Goal: Information Seeking & Learning: Learn about a topic

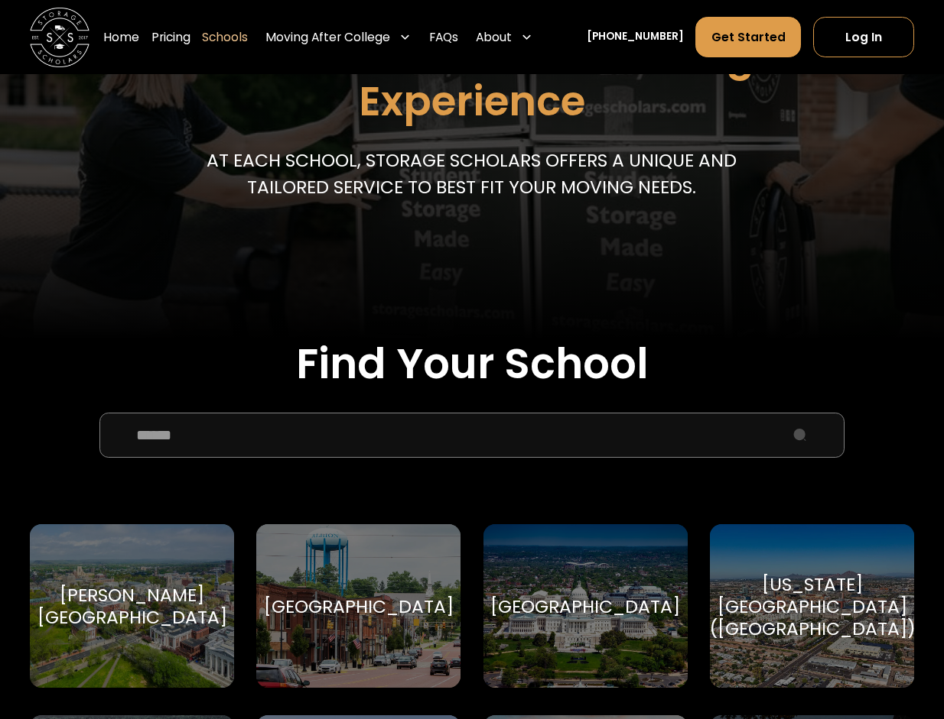
click at [283, 440] on input "School Select Form" at bounding box center [471, 435] width 744 height 44
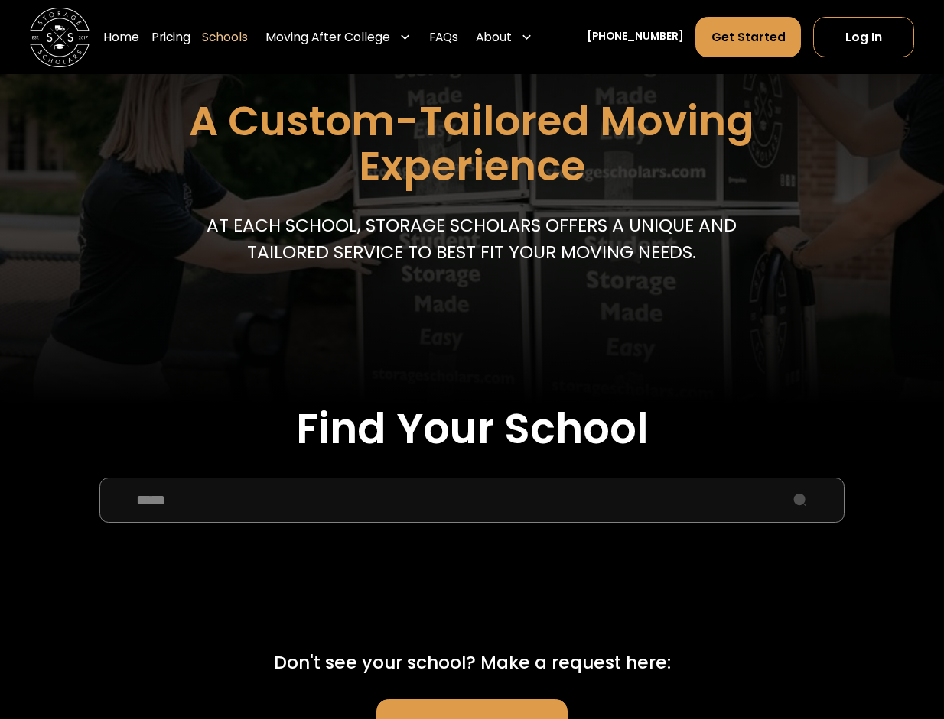
scroll to position [153, 0]
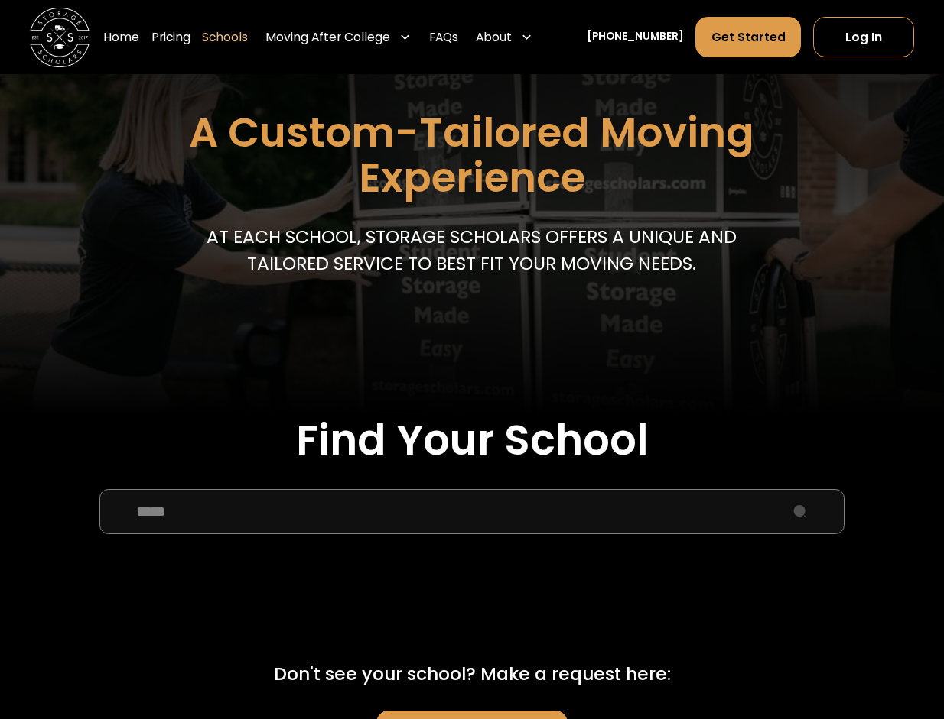
click at [420, 539] on form "***** Previous Next" at bounding box center [472, 545] width 884 height 112
type input "*"
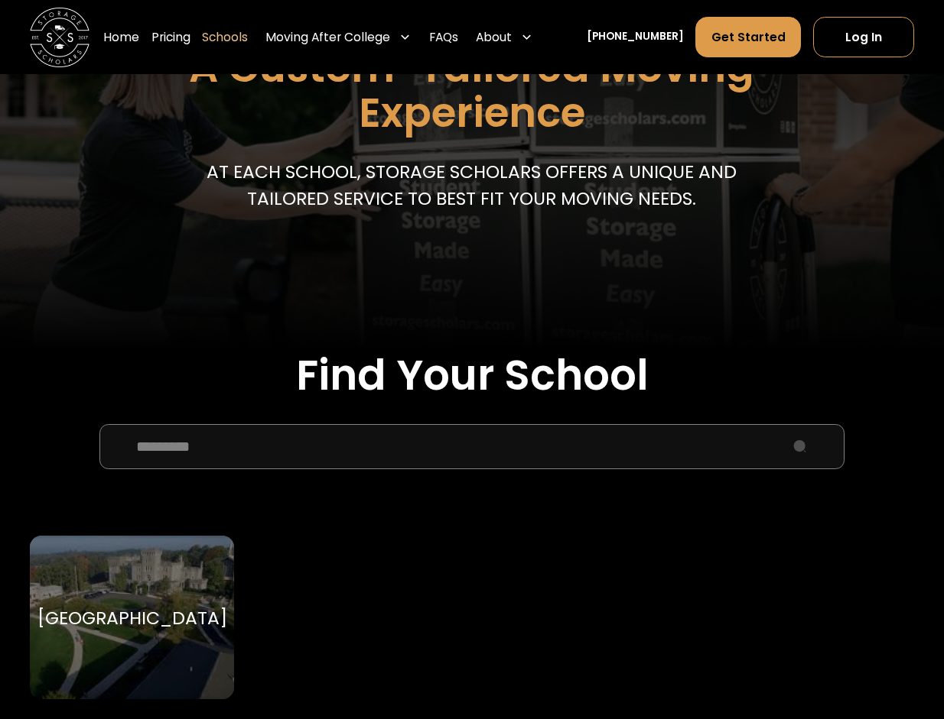
scroll to position [306, 0]
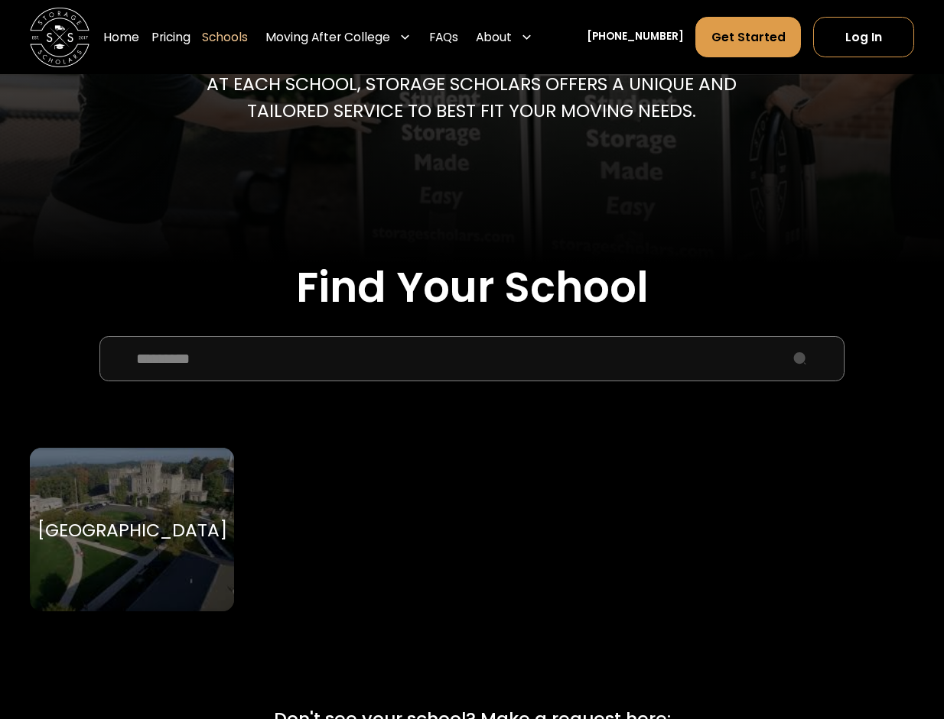
type input "*********"
click at [158, 486] on div "[GEOGRAPHIC_DATA] [GEOGRAPHIC_DATA]" at bounding box center [132, 530] width 204 height 164
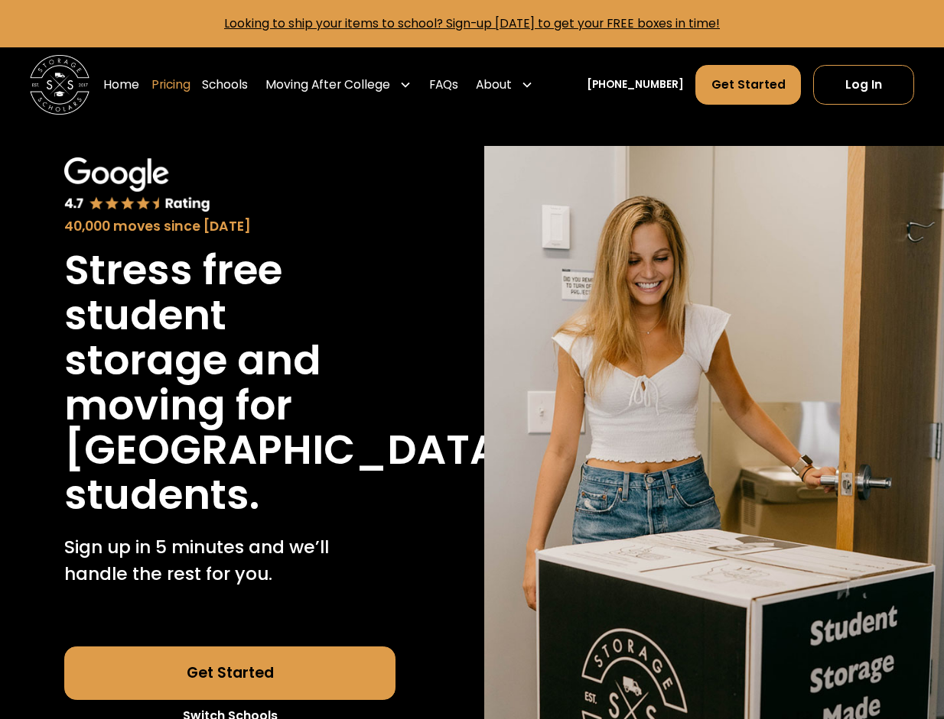
click at [190, 85] on link "Pricing" at bounding box center [170, 84] width 39 height 41
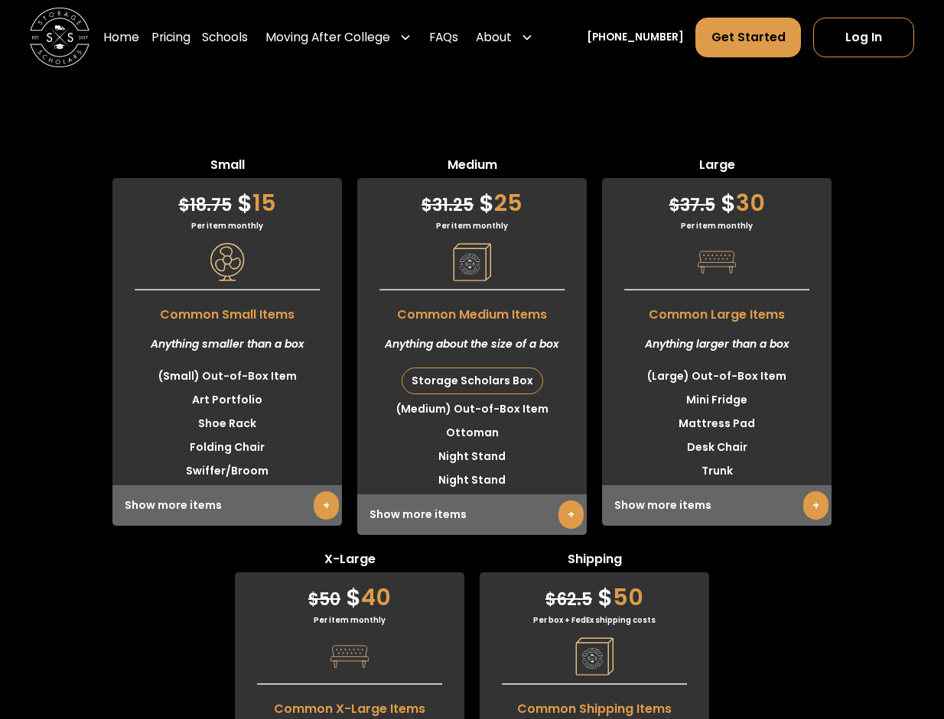
scroll to position [4101, 0]
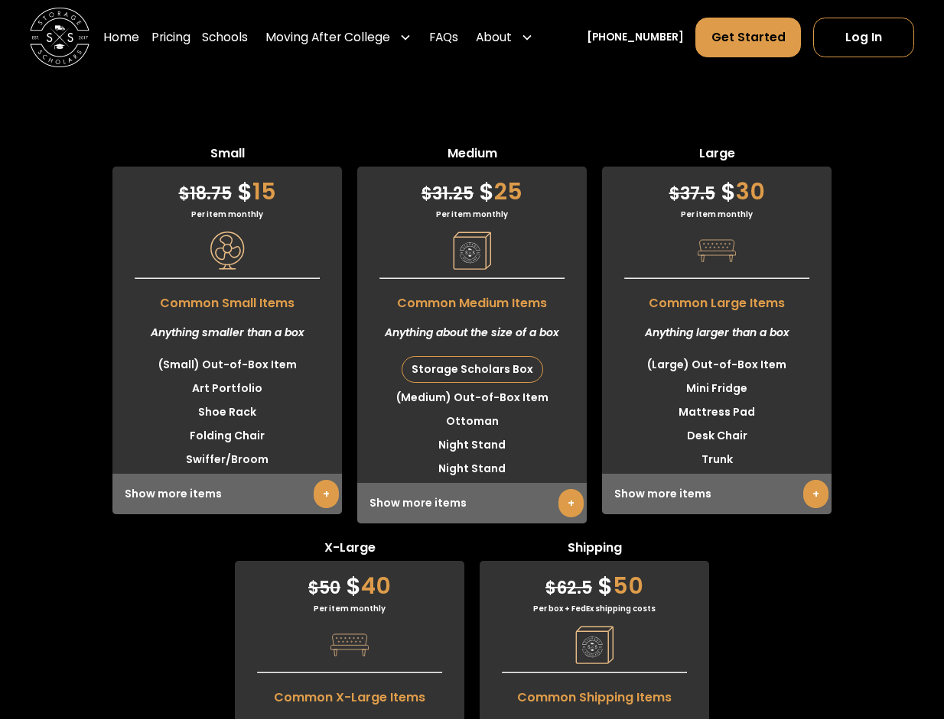
click at [805, 508] on link "+" at bounding box center [815, 494] width 25 height 28
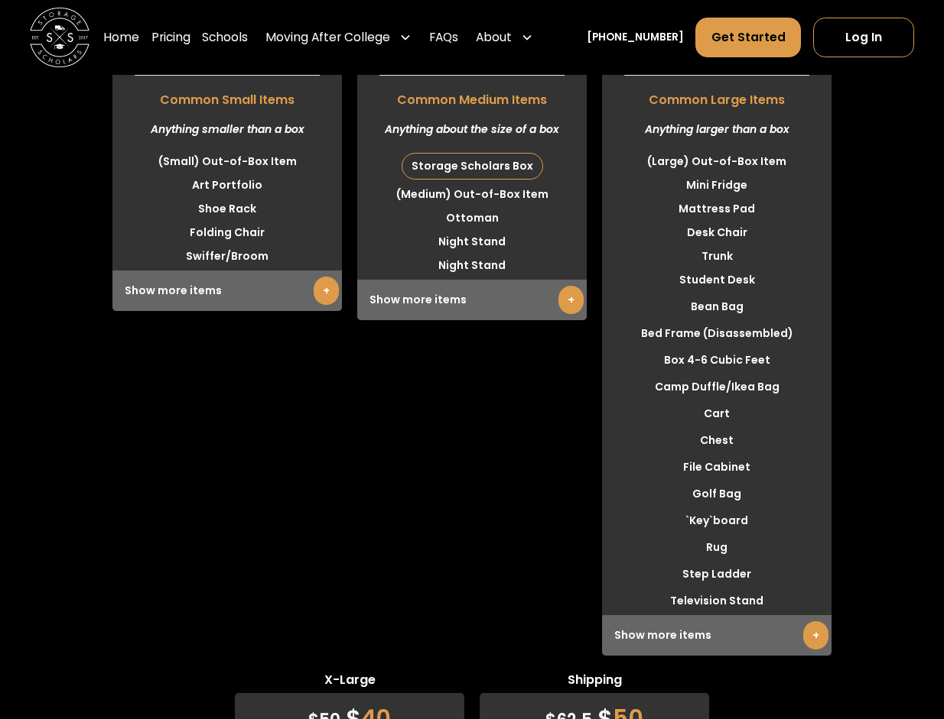
scroll to position [4331, 0]
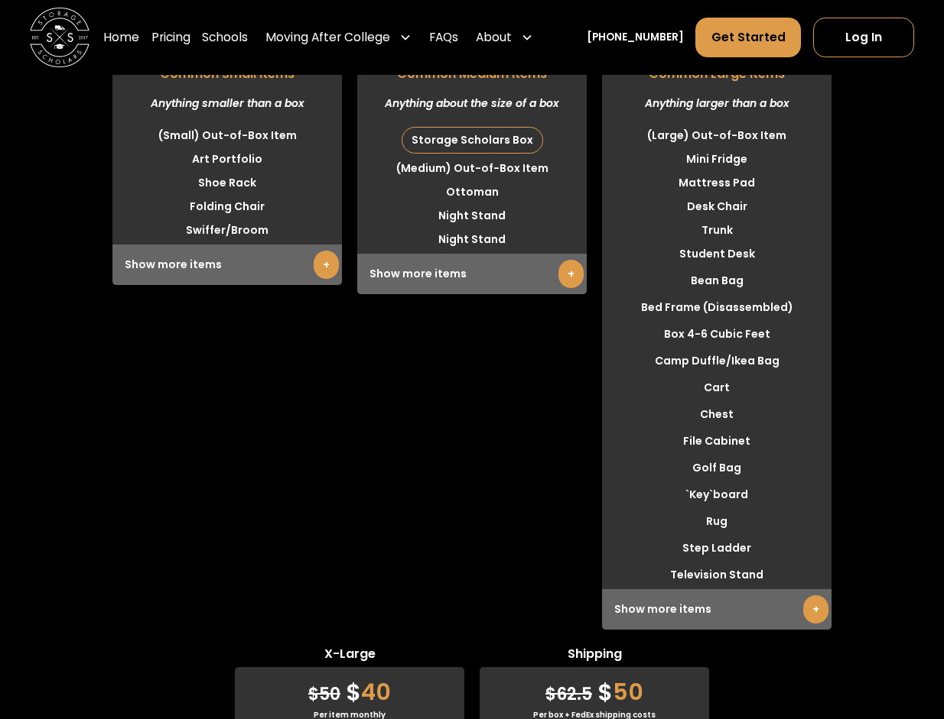
click at [564, 288] on link "+" at bounding box center [570, 274] width 25 height 28
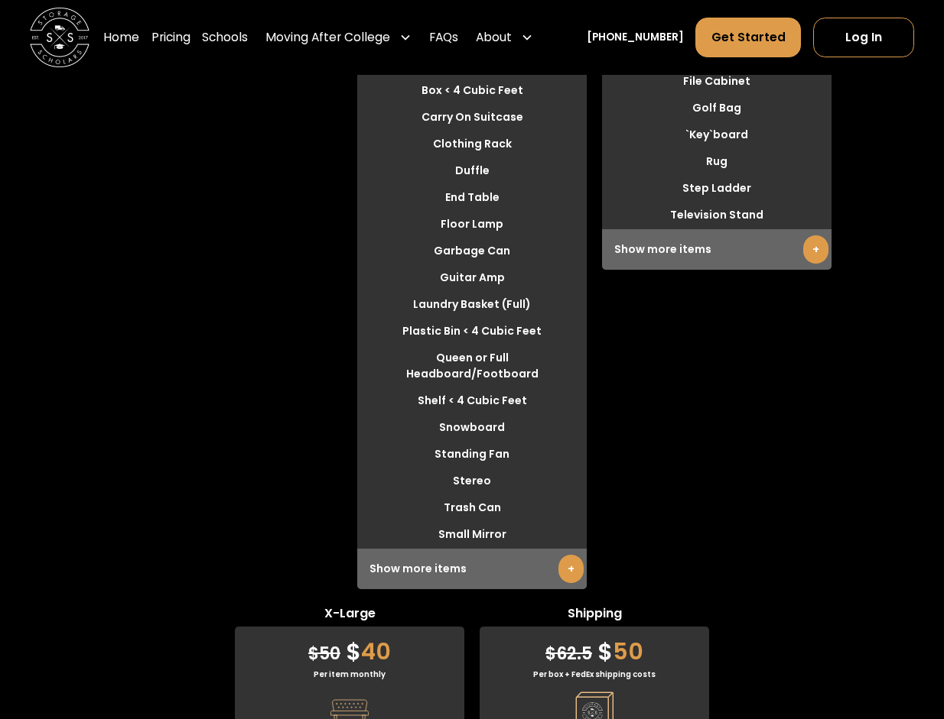
scroll to position [4713, 0]
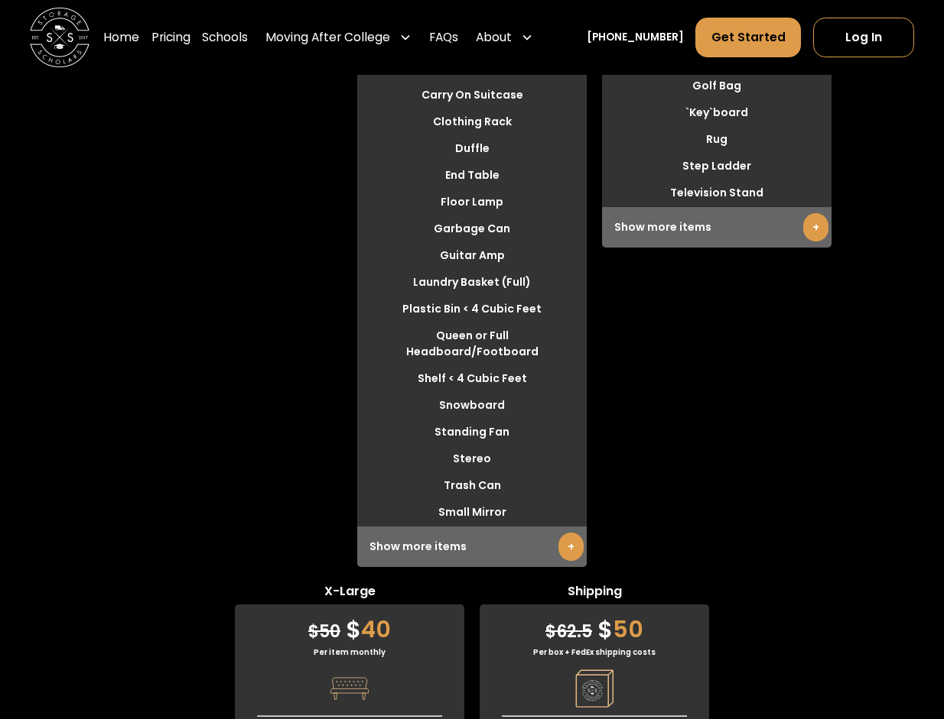
click at [817, 242] on link "+" at bounding box center [815, 227] width 25 height 28
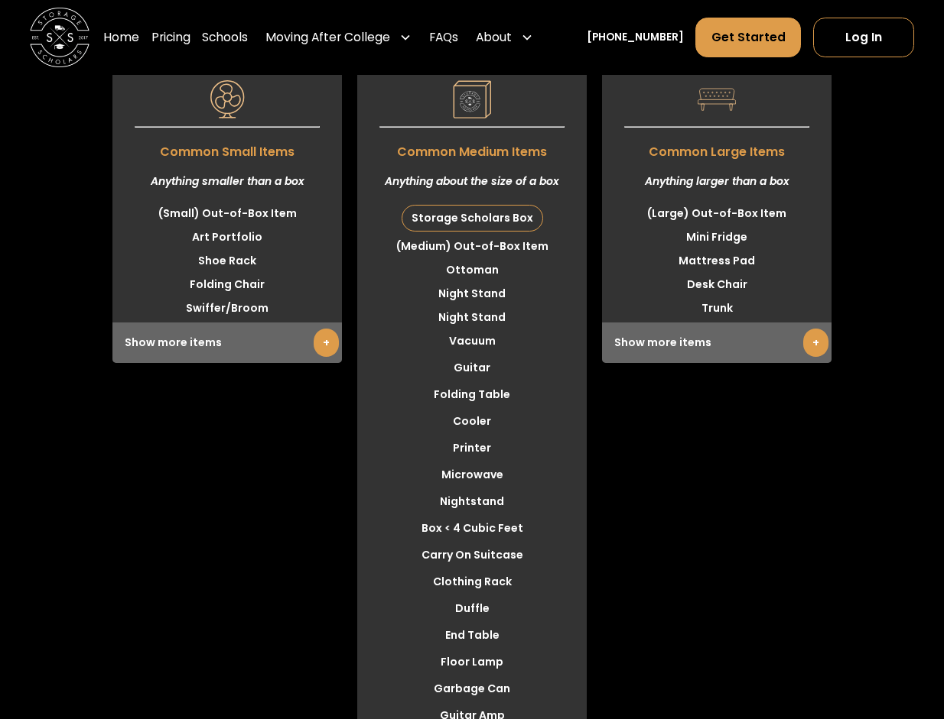
scroll to position [4101, 0]
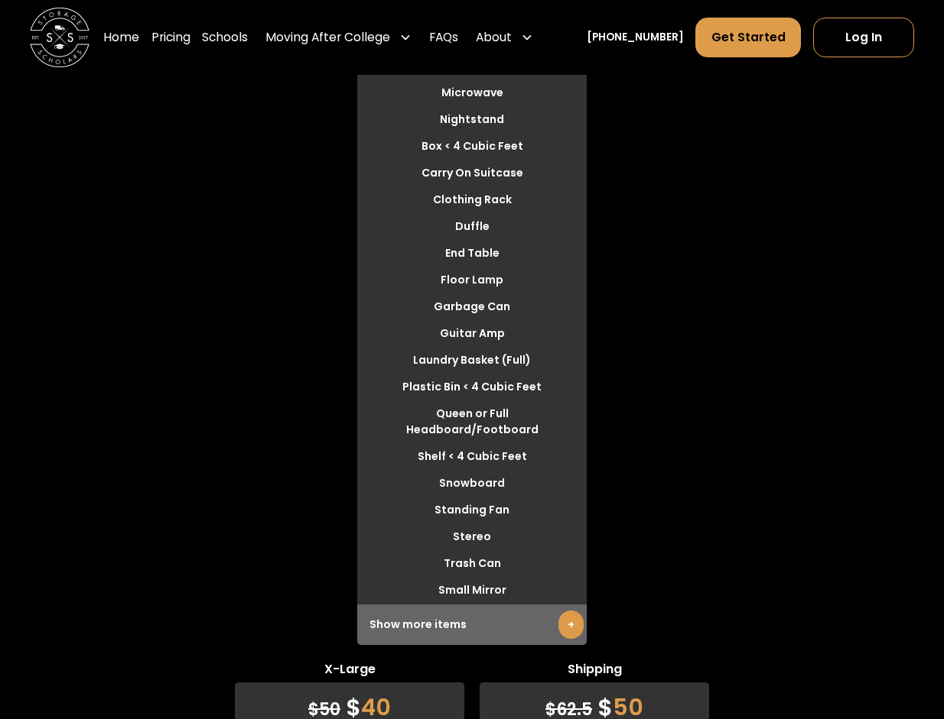
scroll to position [4637, 0]
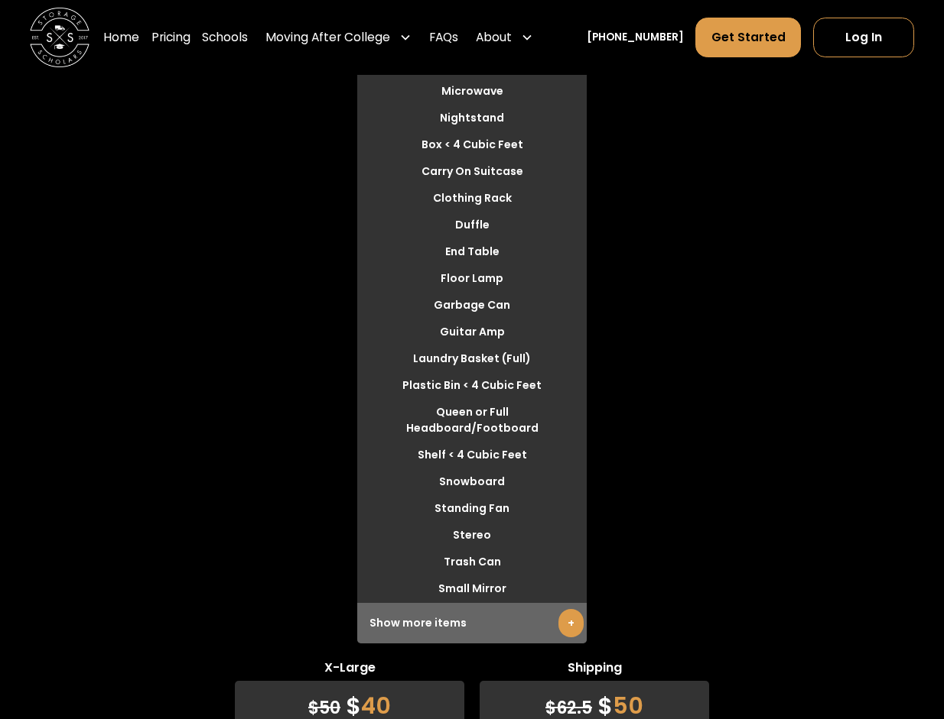
click at [560, 638] on link "+" at bounding box center [570, 623] width 25 height 28
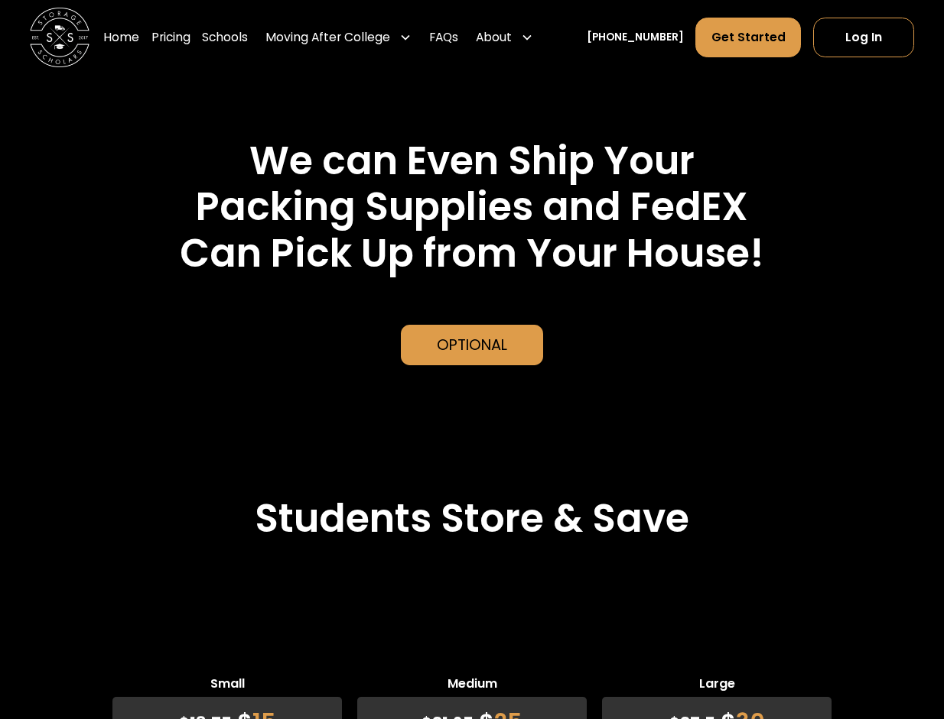
scroll to position [3566, 0]
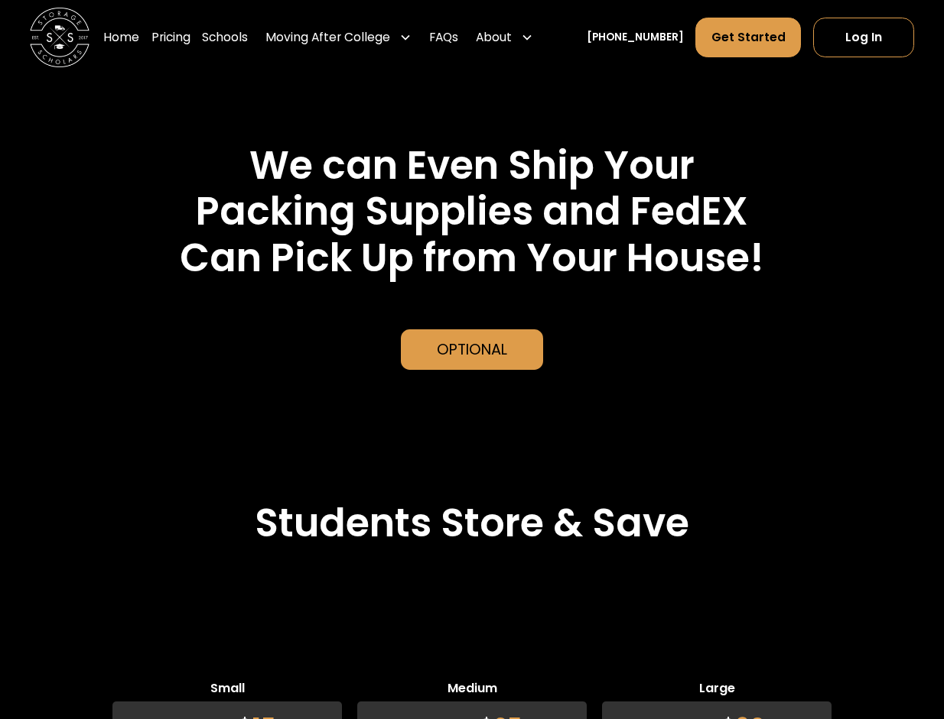
click at [488, 361] on div "Optional" at bounding box center [472, 350] width 70 height 22
click at [476, 361] on div "Optional" at bounding box center [472, 350] width 70 height 22
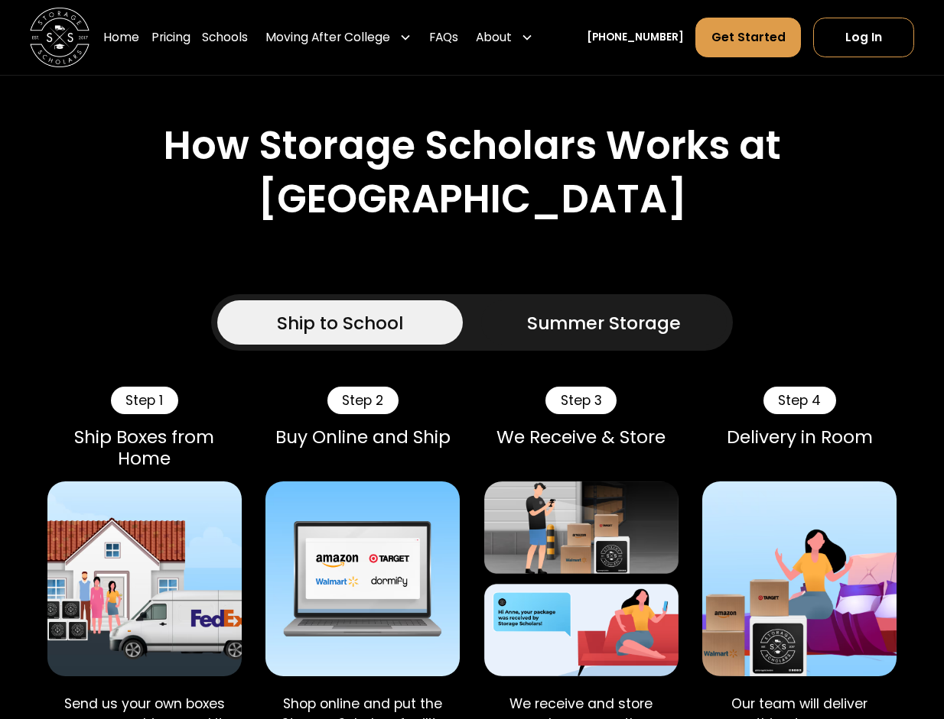
scroll to position [1043, 0]
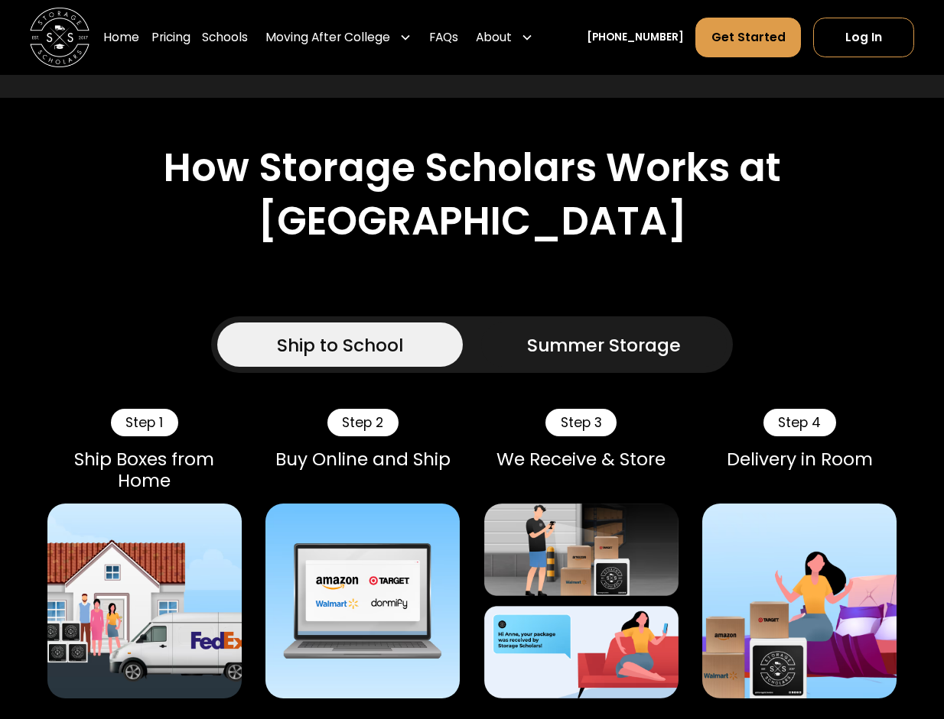
click at [585, 359] on div "Summer Storage" at bounding box center [604, 345] width 154 height 27
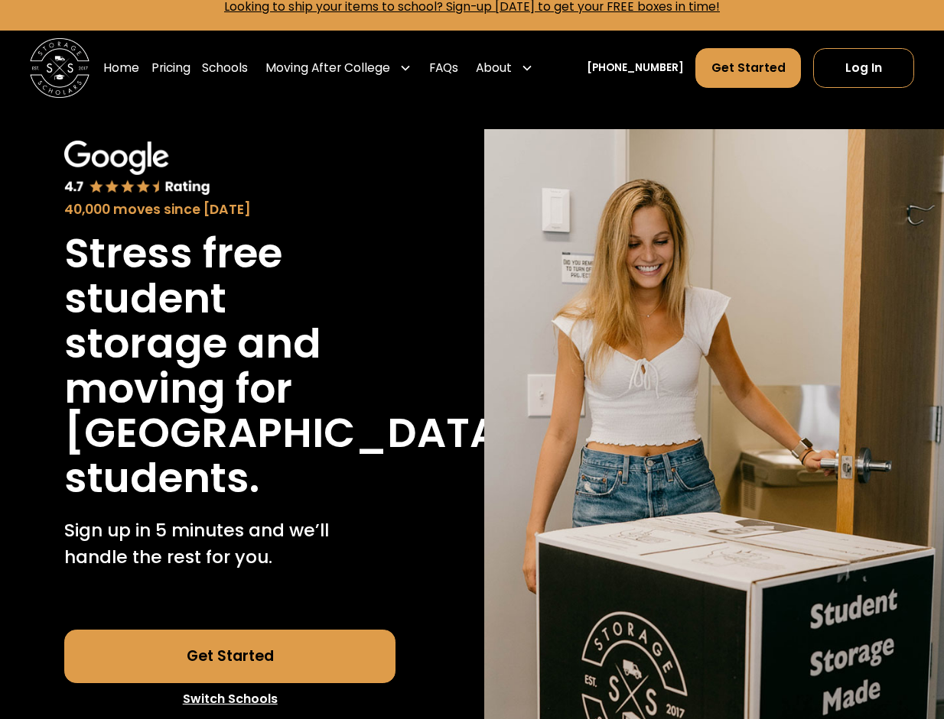
scroll to position [0, 0]
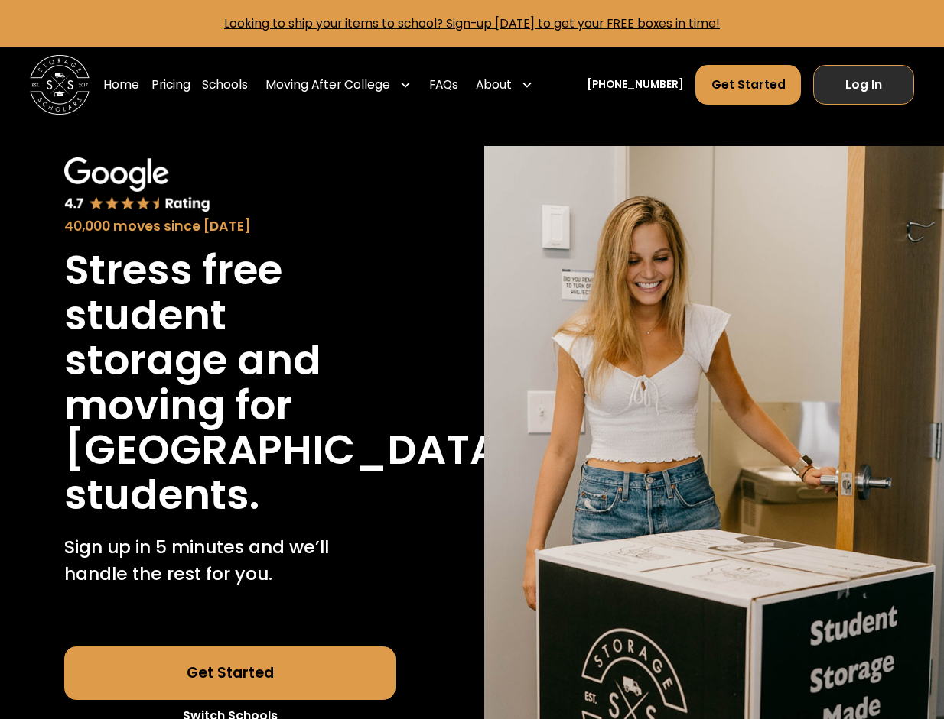
click at [848, 94] on link "Log In" at bounding box center [863, 85] width 101 height 41
